Goal: Information Seeking & Learning: Learn about a topic

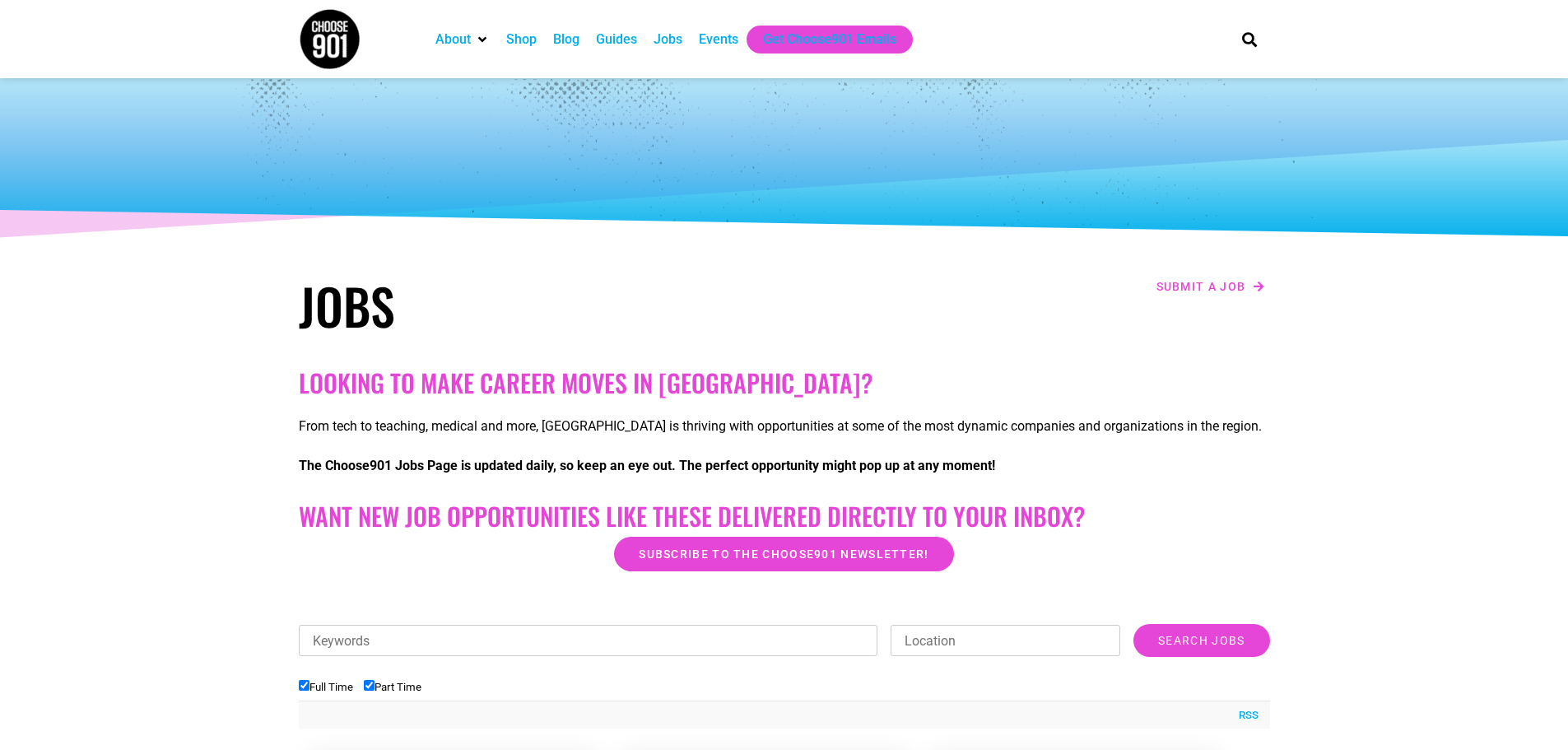
scroll to position [412, 0]
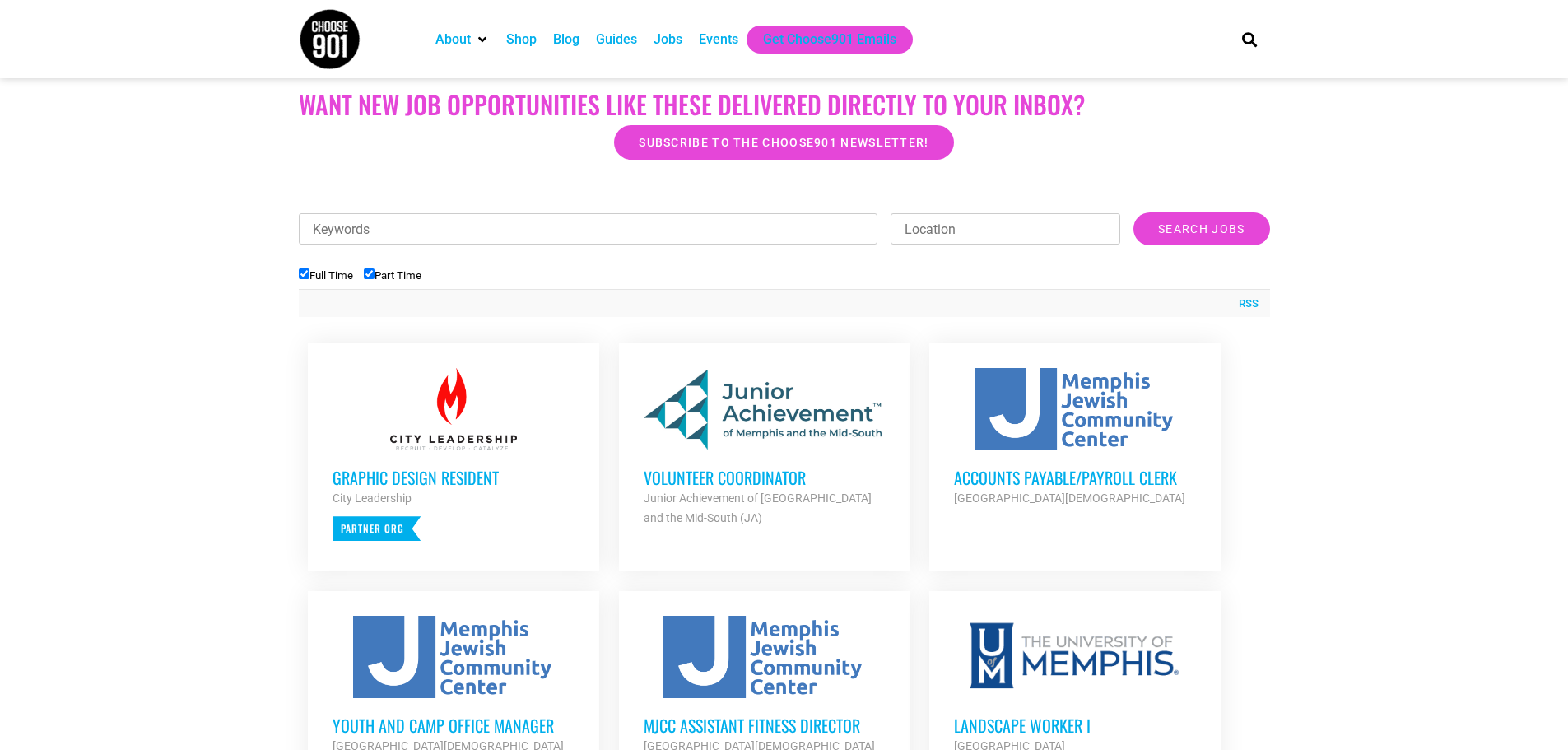
click at [741, 476] on h3 "Volunteer Coordinator" at bounding box center [765, 477] width 242 height 21
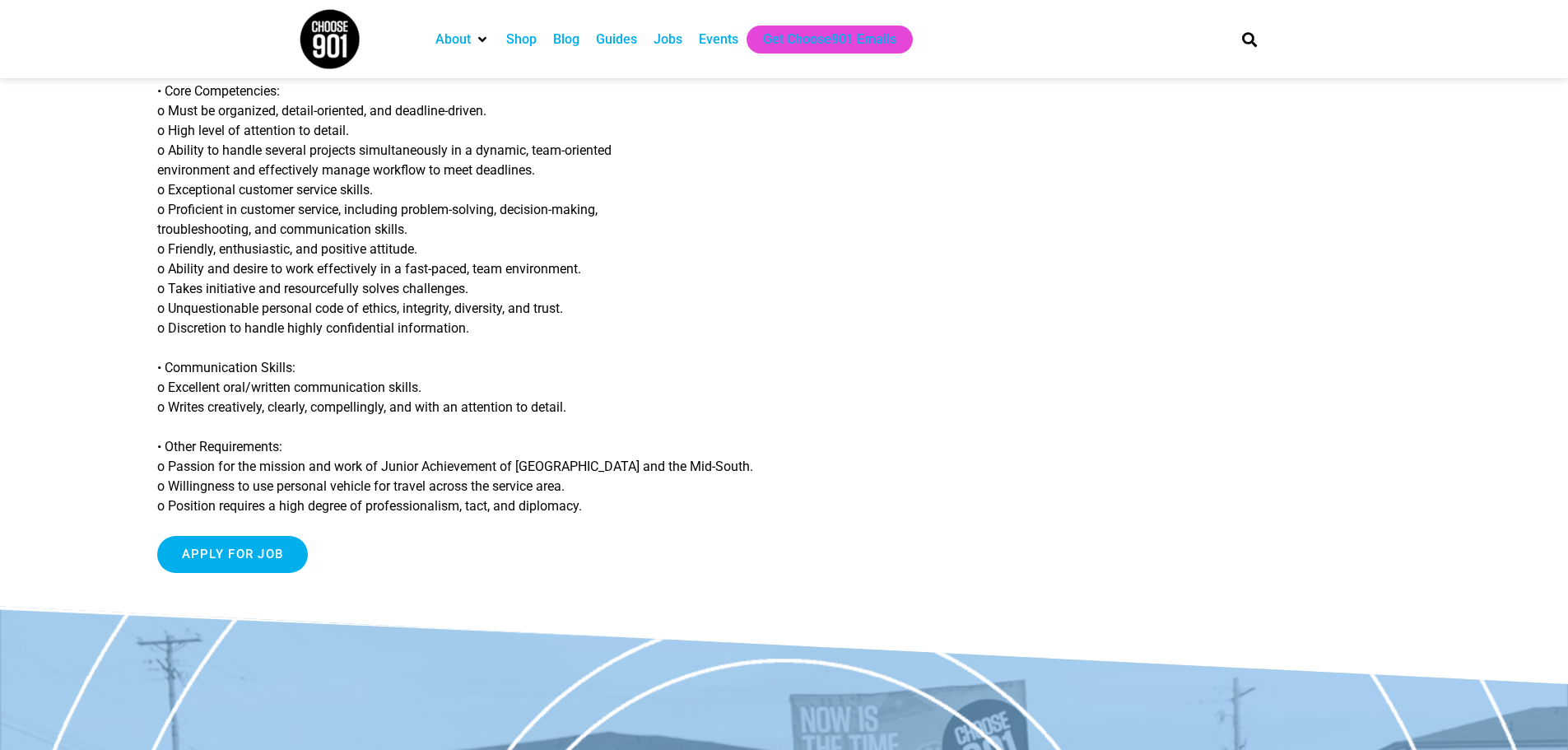
scroll to position [1400, 0]
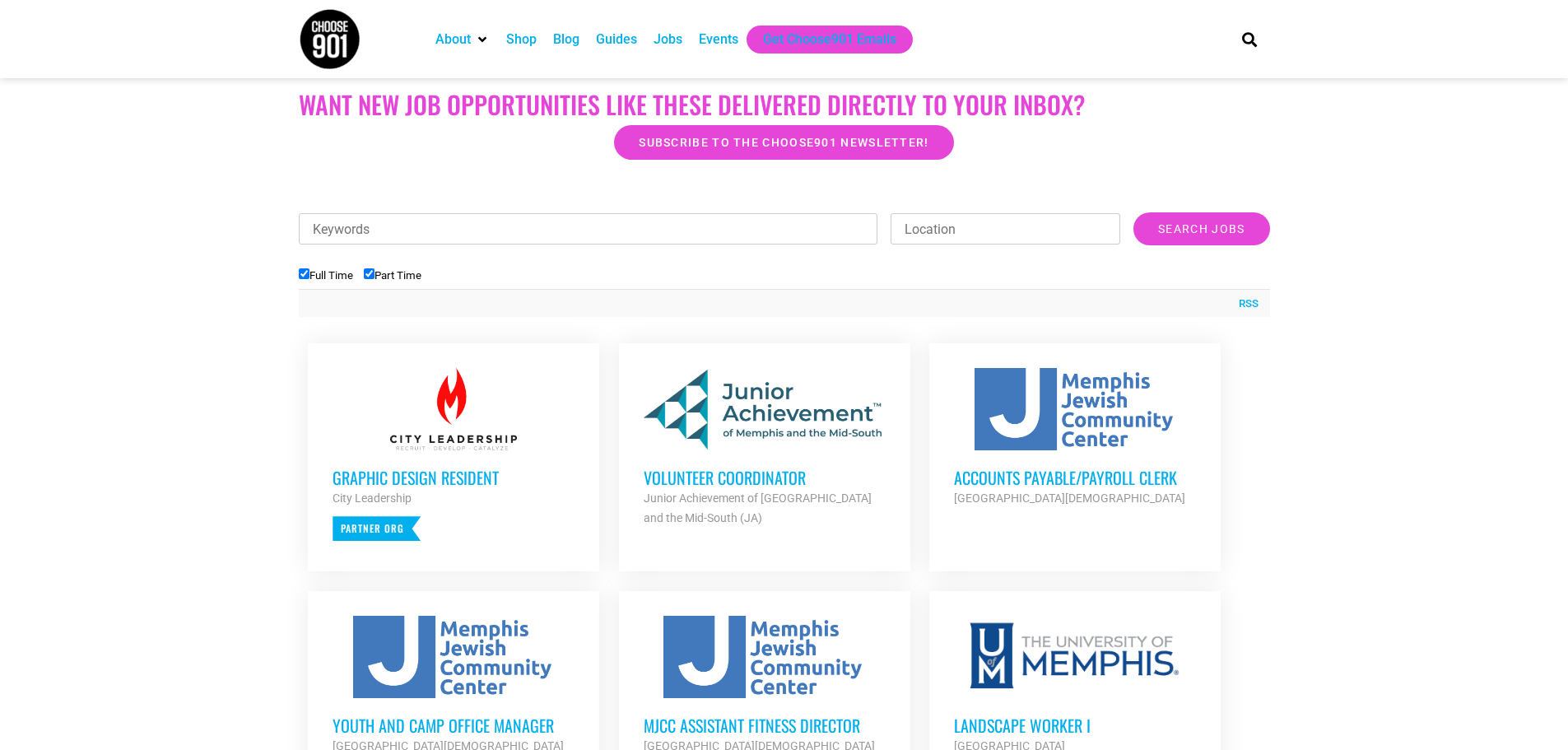
scroll to position [577, 0]
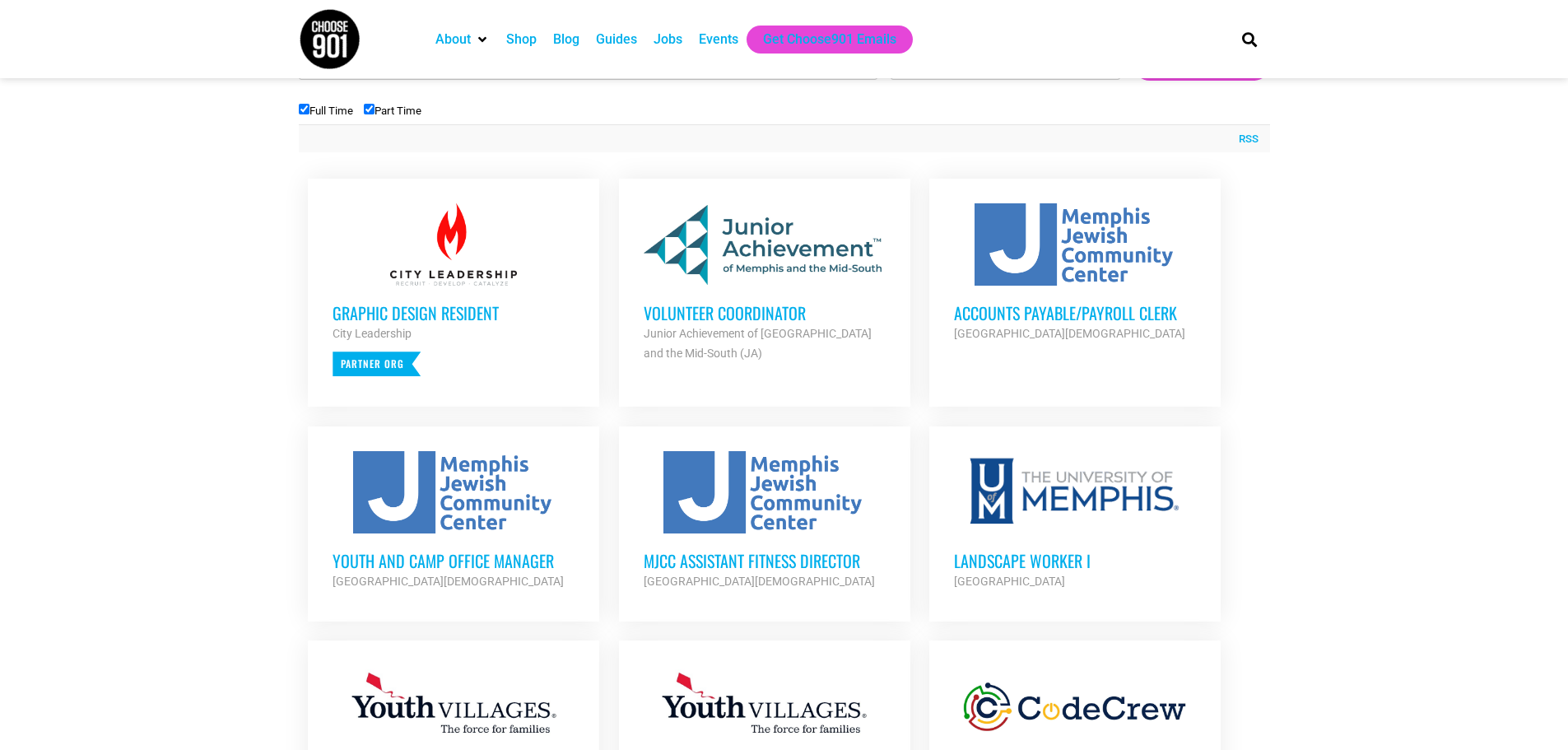
click at [453, 561] on h3 "Youth and Camp Office Manager" at bounding box center [453, 560] width 242 height 21
click at [1141, 275] on div at bounding box center [1075, 244] width 242 height 83
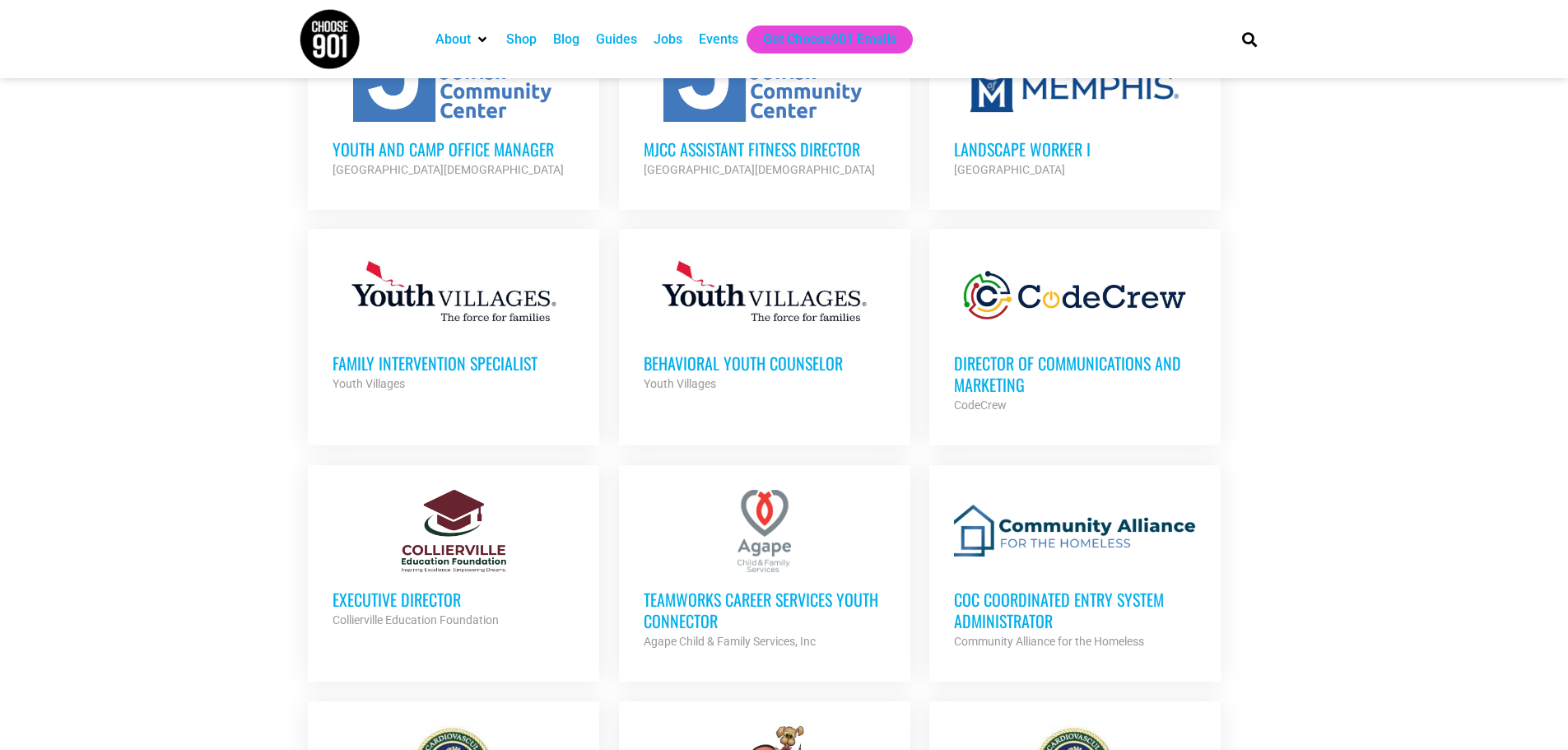
scroll to position [1071, 0]
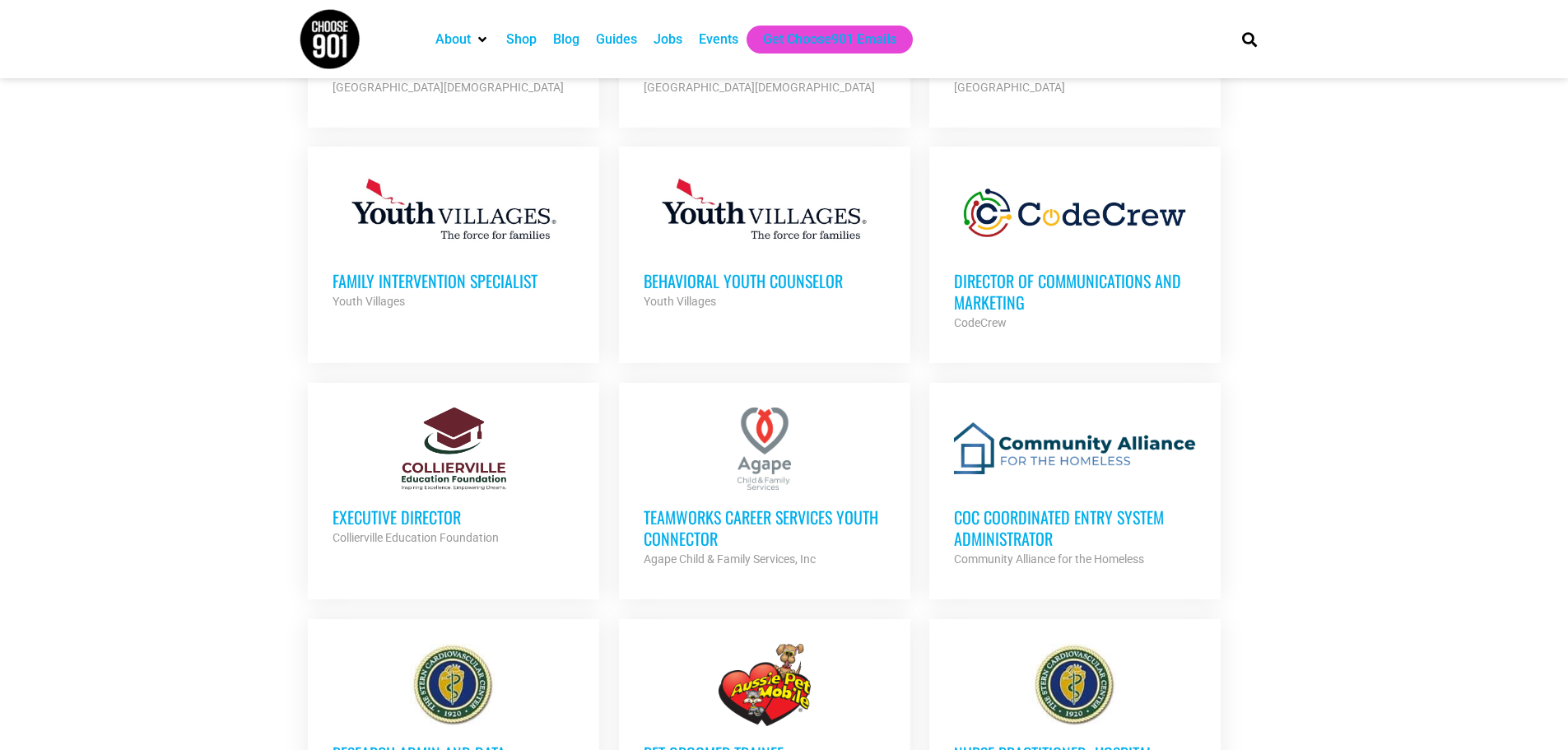
click at [1043, 528] on h3 "CoC Coordinated Entry System Administrator" at bounding box center [1075, 528] width 242 height 43
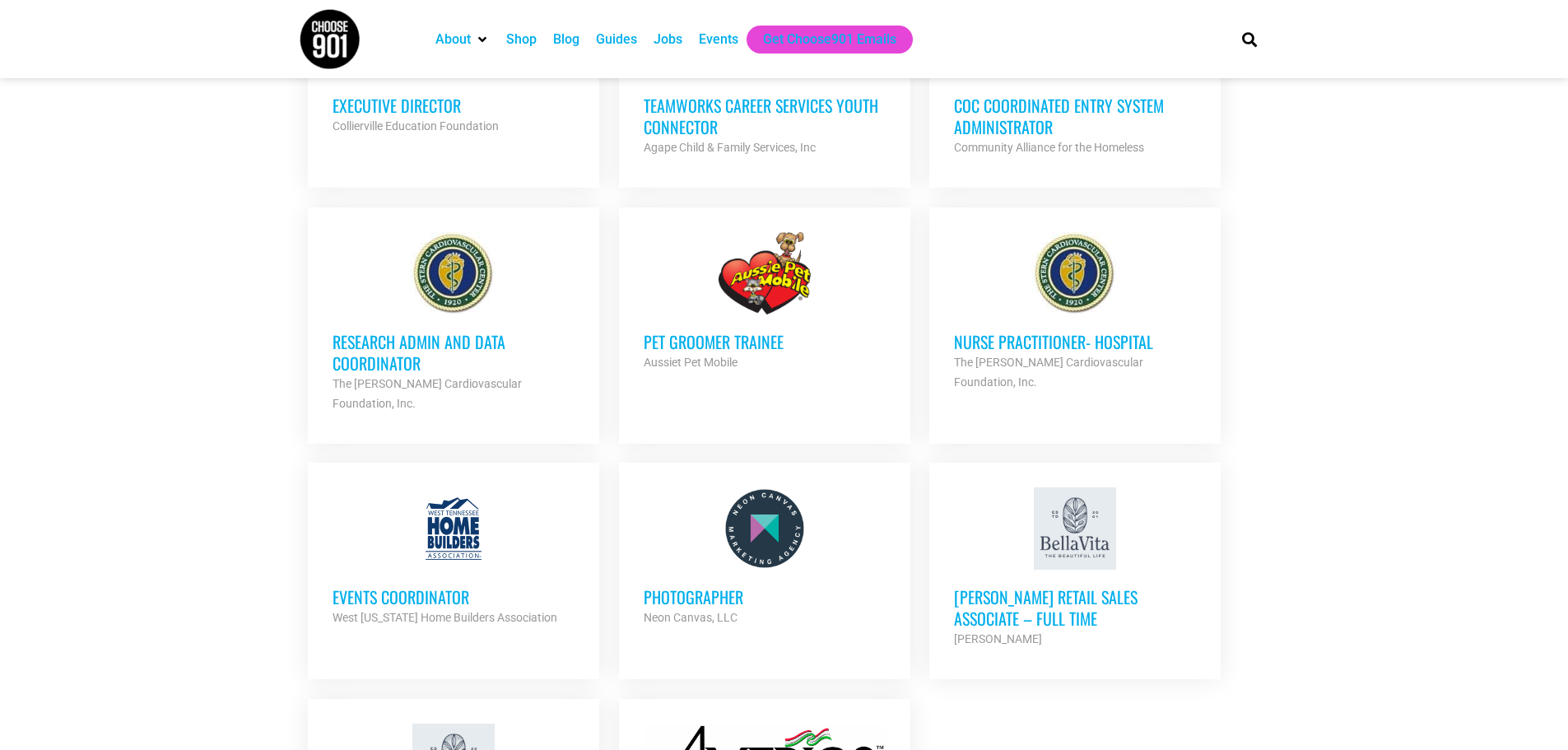
scroll to position [1647, 0]
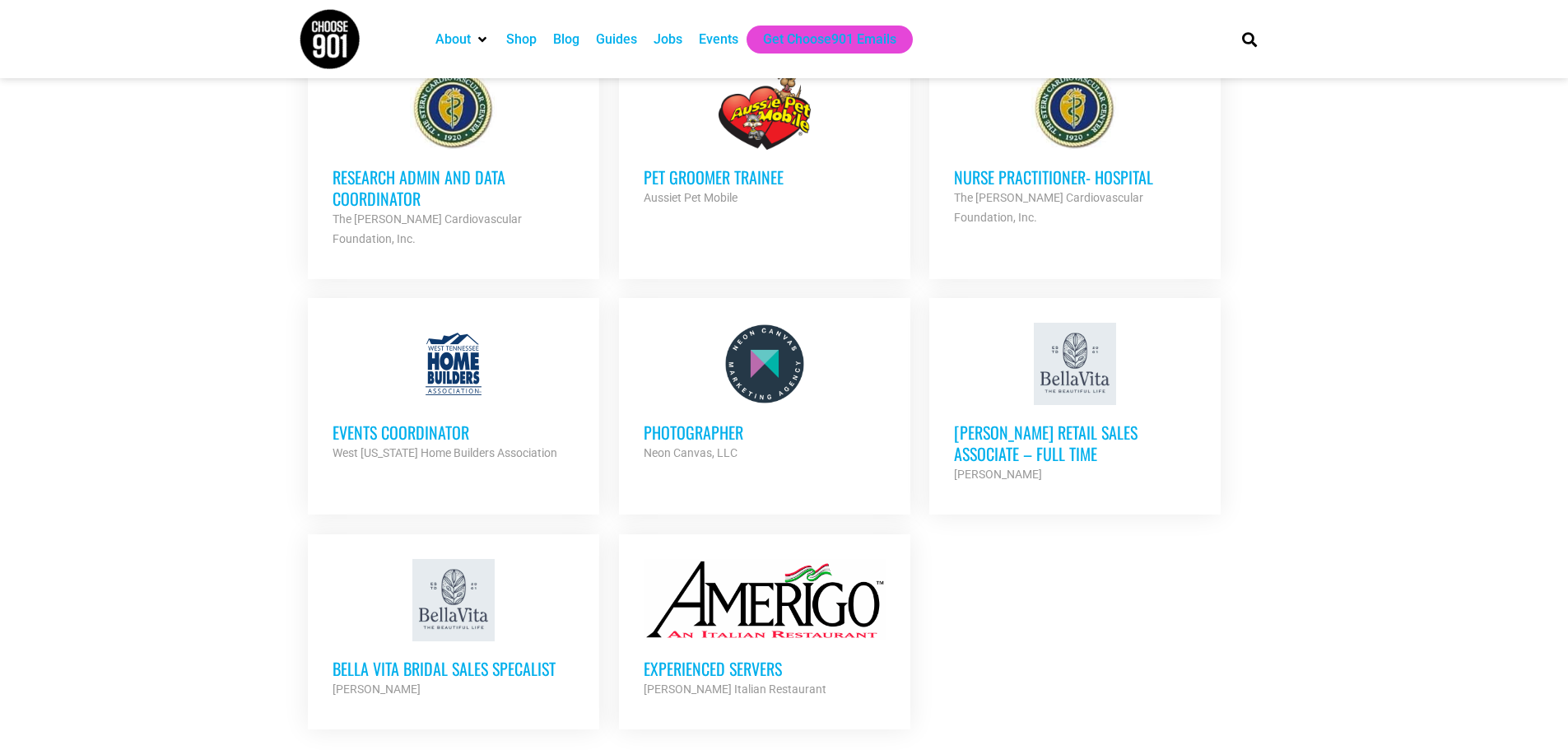
click at [395, 422] on h3 "Events Coordinator" at bounding box center [453, 432] width 242 height 21
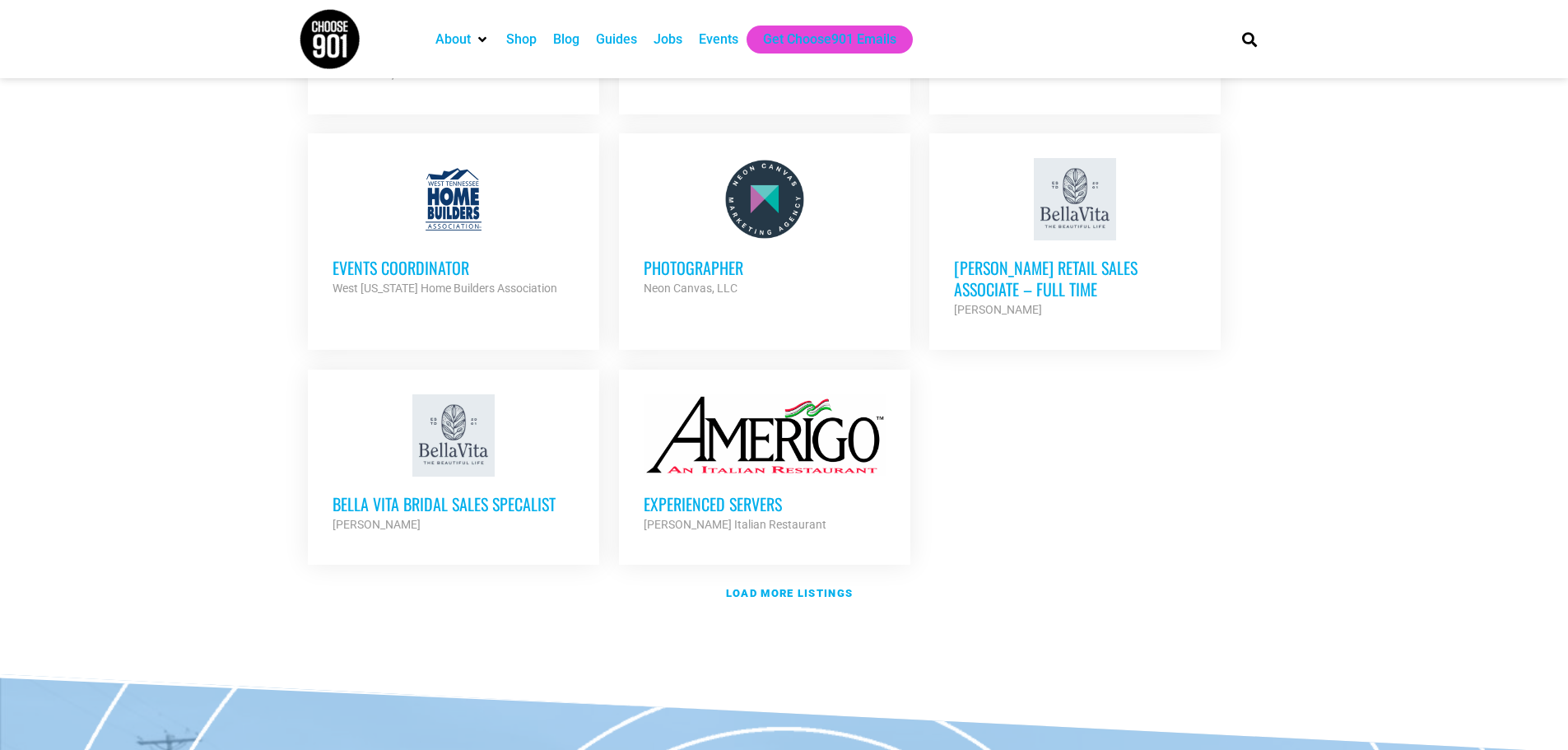
scroll to position [2059, 0]
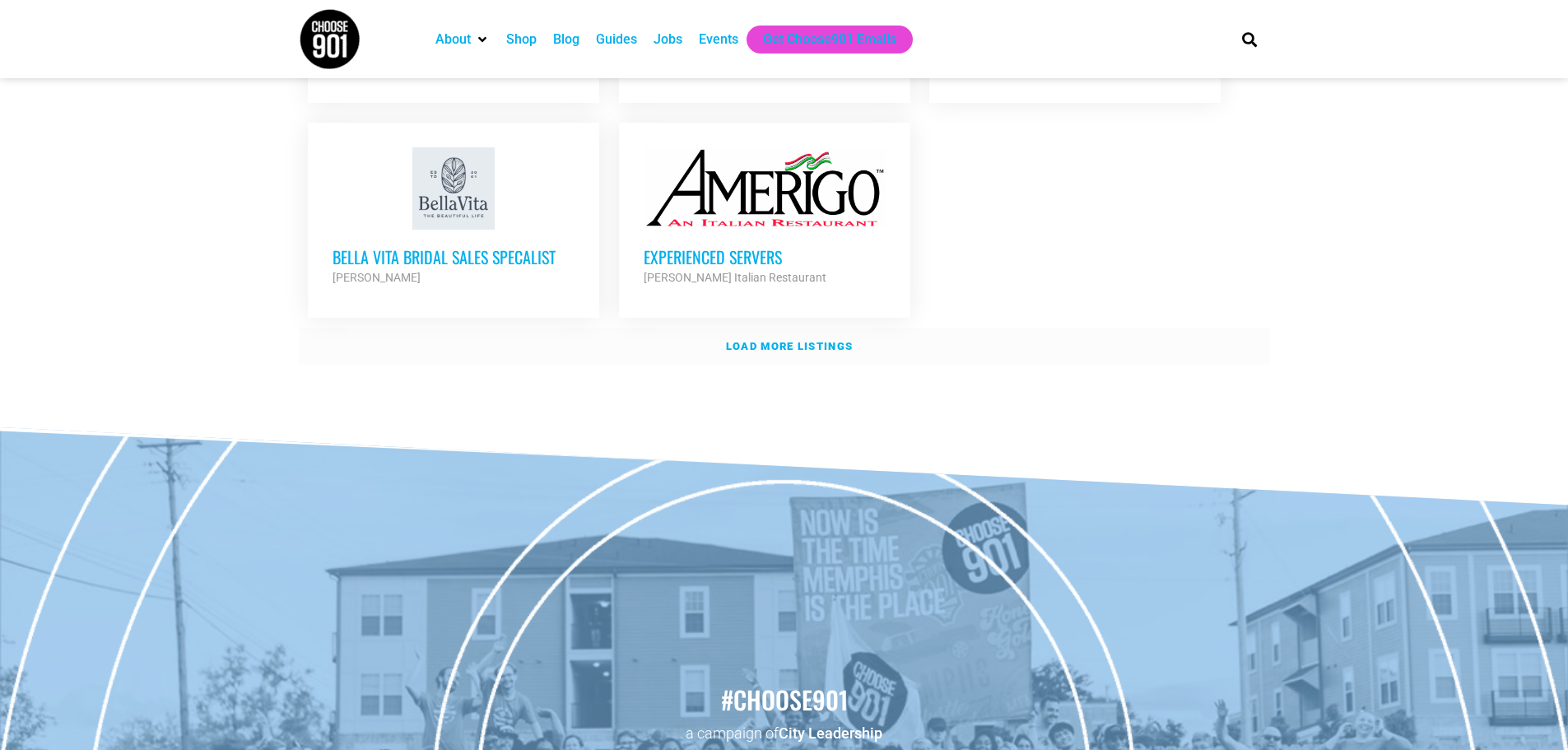
click at [817, 340] on strong "Load more listings" at bounding box center [790, 346] width 127 height 12
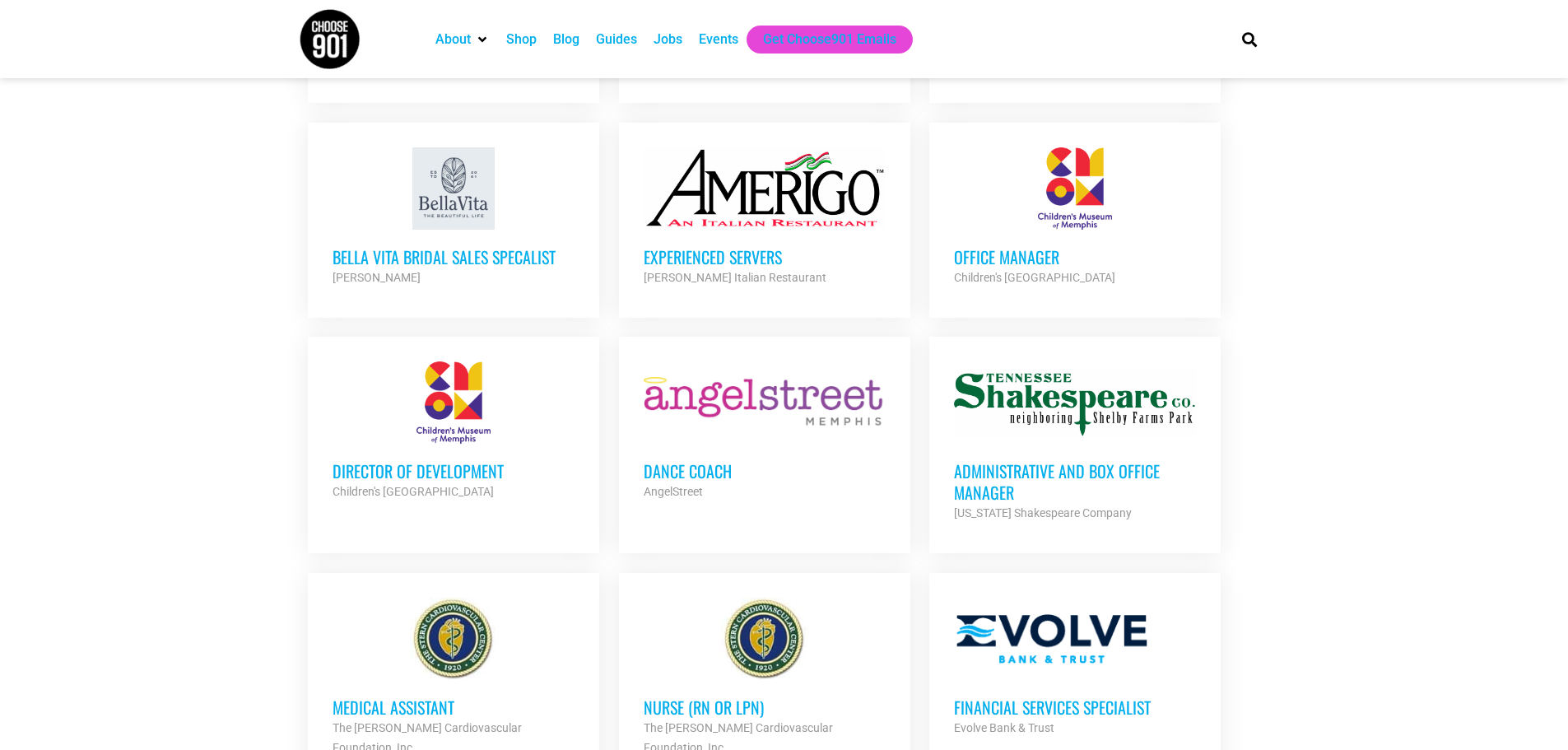
click at [1005, 247] on h3 "Office Manager" at bounding box center [1075, 257] width 242 height 21
click at [1009, 459] on h3 "Administrative and Box Office Manager" at bounding box center [1075, 480] width 242 height 43
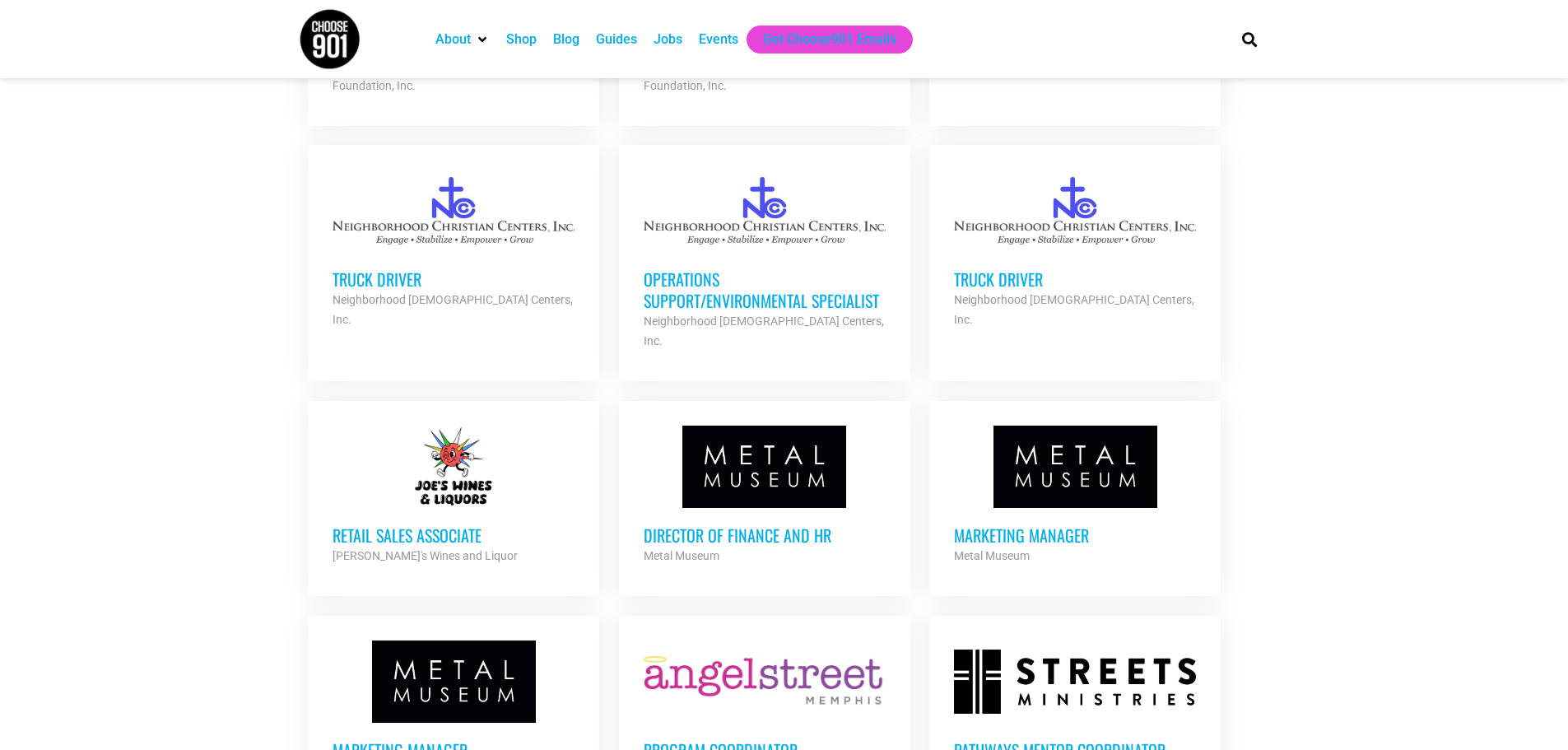
scroll to position [2803, 0]
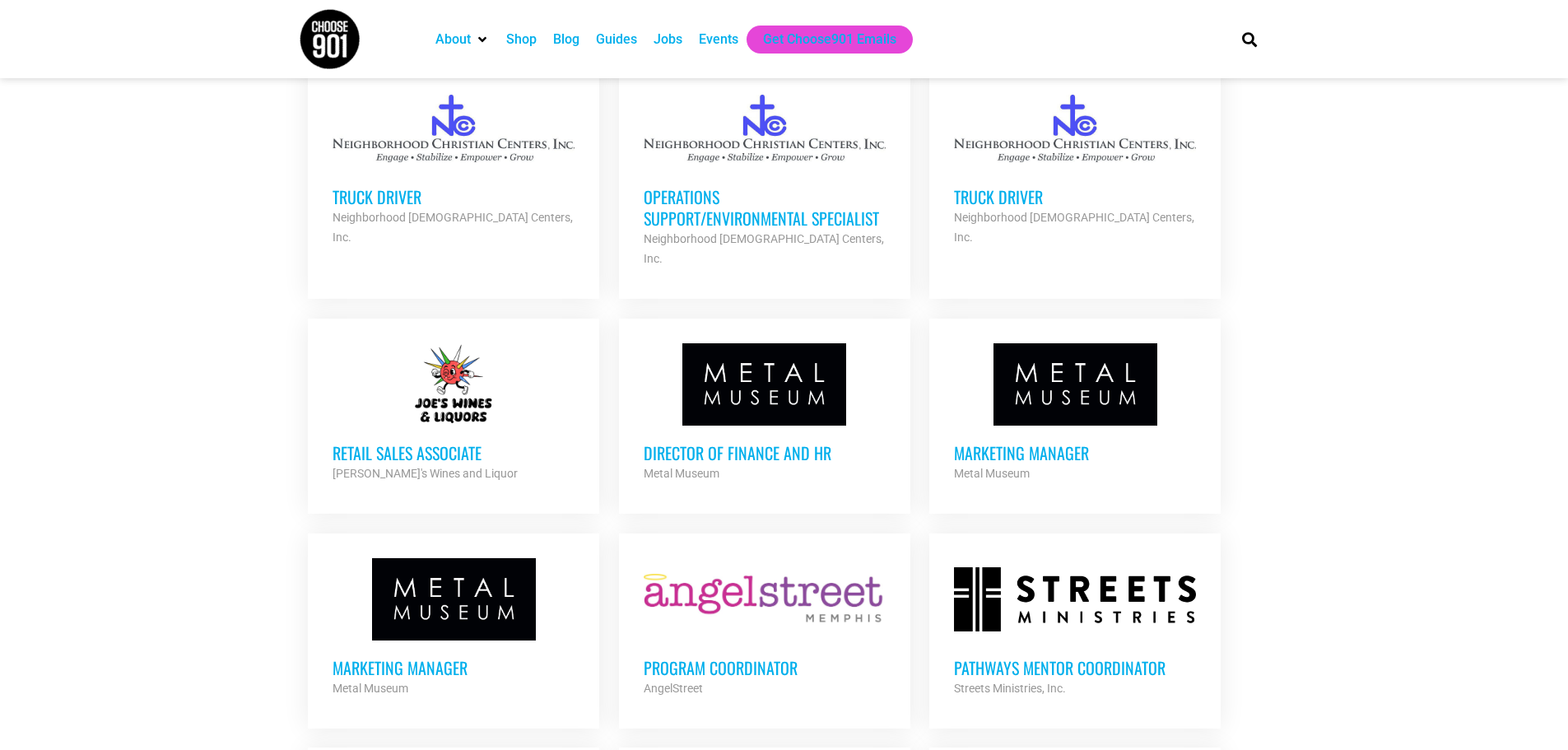
click at [718, 442] on h3 "Director of Finance and HR" at bounding box center [765, 452] width 242 height 21
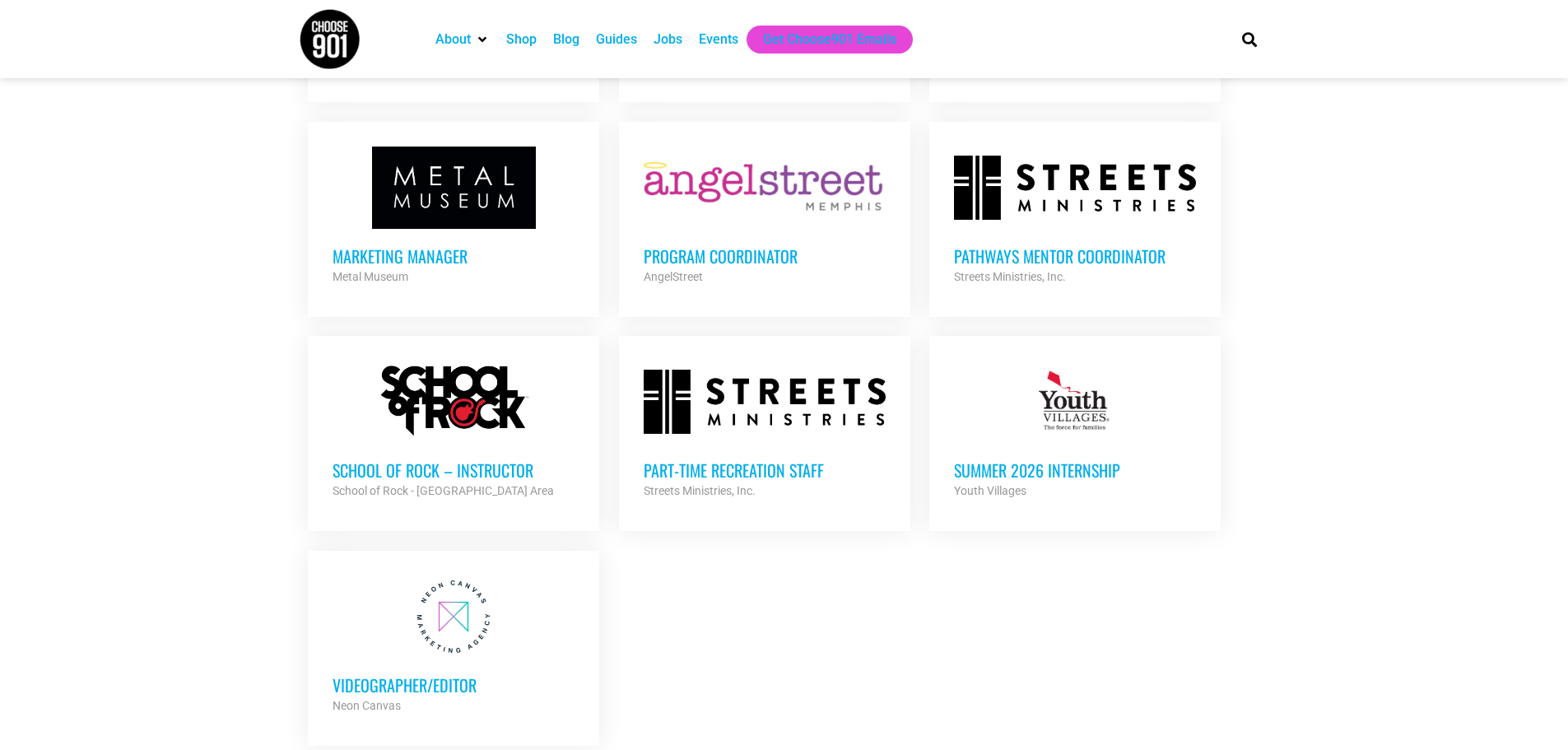
scroll to position [3298, 0]
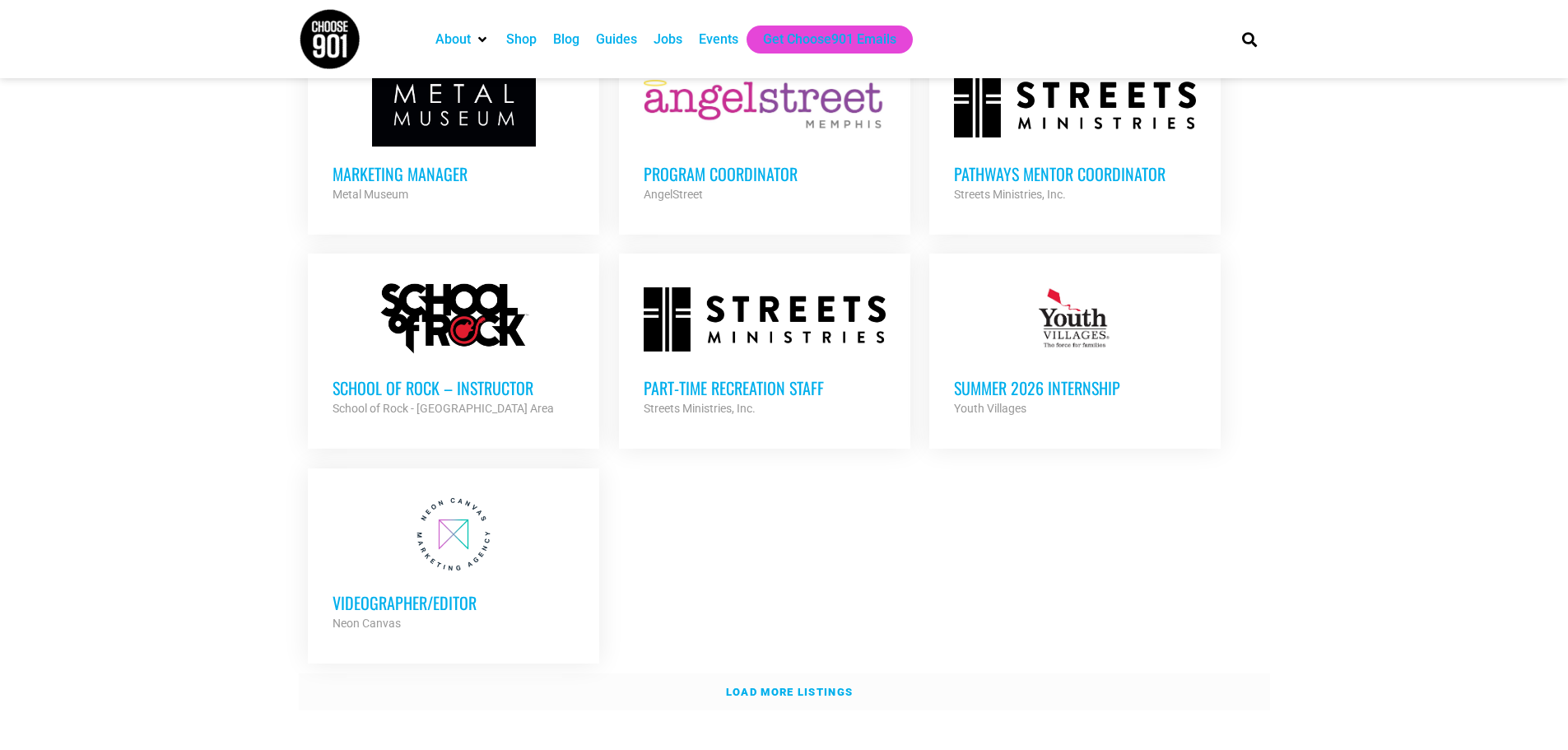
click at [776, 686] on strong "Load more listings" at bounding box center [790, 692] width 127 height 12
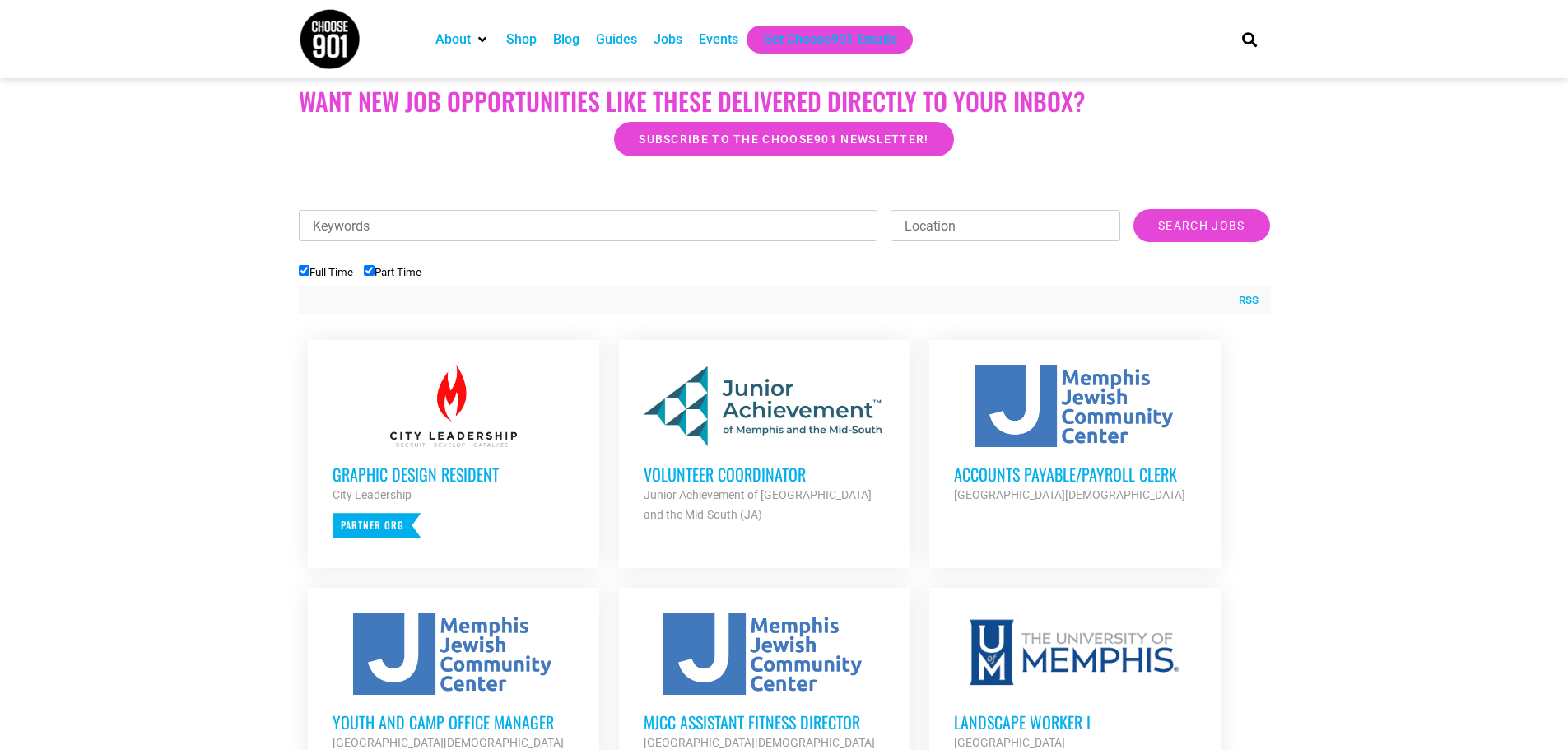
scroll to position [0, 0]
